Goal: Task Accomplishment & Management: Use online tool/utility

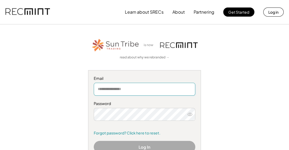
click at [117, 89] on input "email" at bounding box center [144, 89] width 101 height 13
type input "**********"
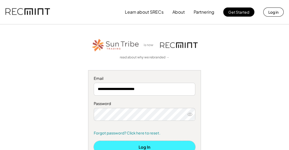
click at [119, 144] on button "Log In" at bounding box center [144, 147] width 101 height 12
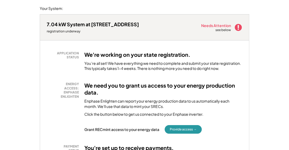
scroll to position [69, 0]
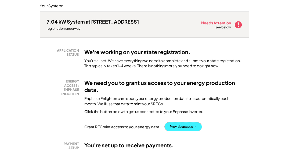
click at [174, 127] on button "Provide access →" at bounding box center [182, 127] width 37 height 9
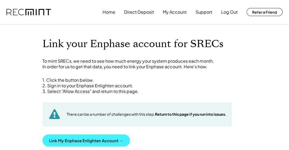
click at [76, 138] on button "Link My Enphase Enlighten Account →" at bounding box center [85, 141] width 87 height 12
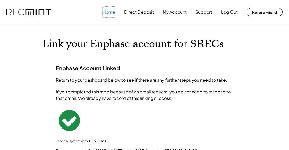
click at [112, 13] on button "Home" at bounding box center [108, 12] width 13 height 11
click at [108, 12] on button "Home" at bounding box center [108, 12] width 13 height 11
